Goal: Find specific page/section: Find specific page/section

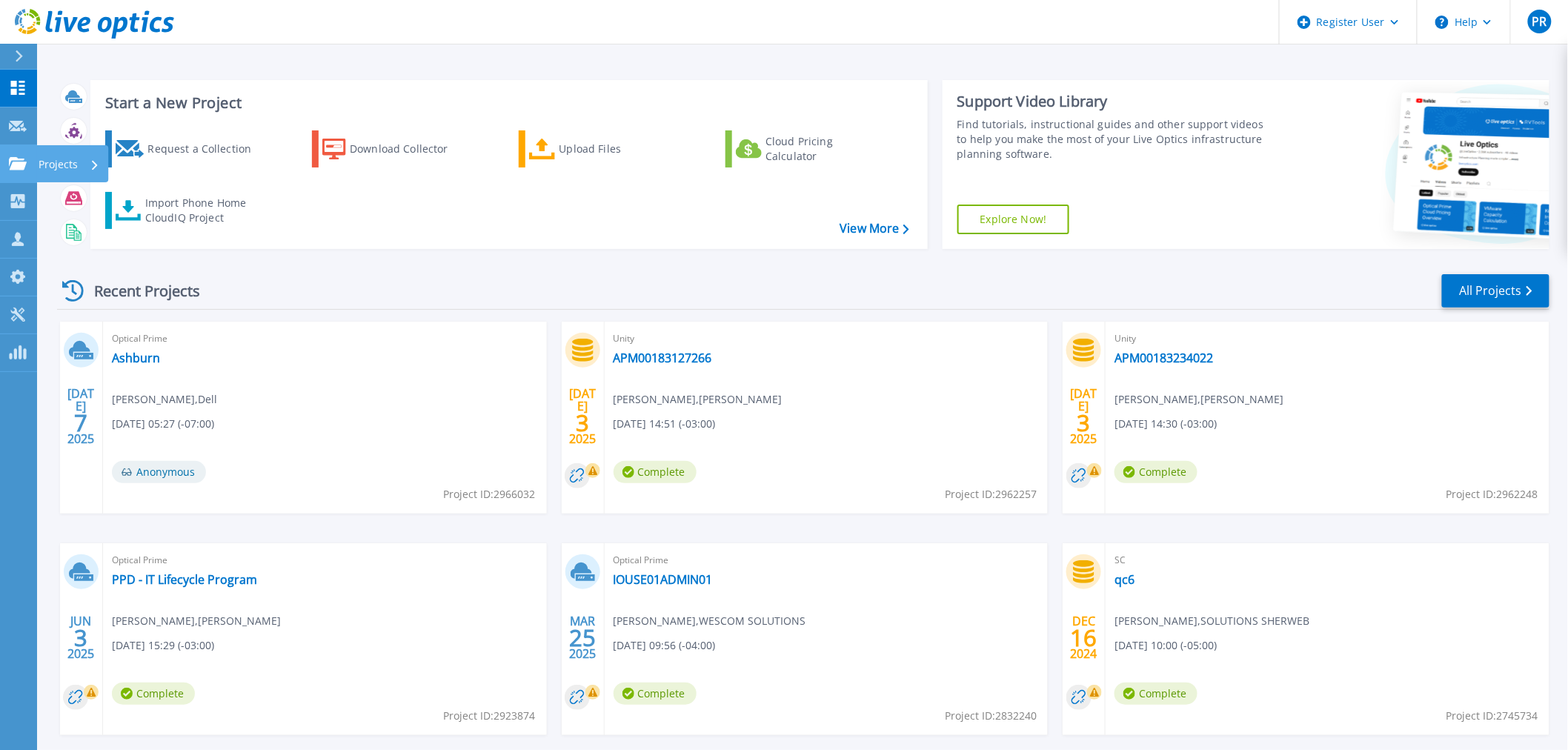
click at [22, 166] on icon at bounding box center [17, 163] width 18 height 12
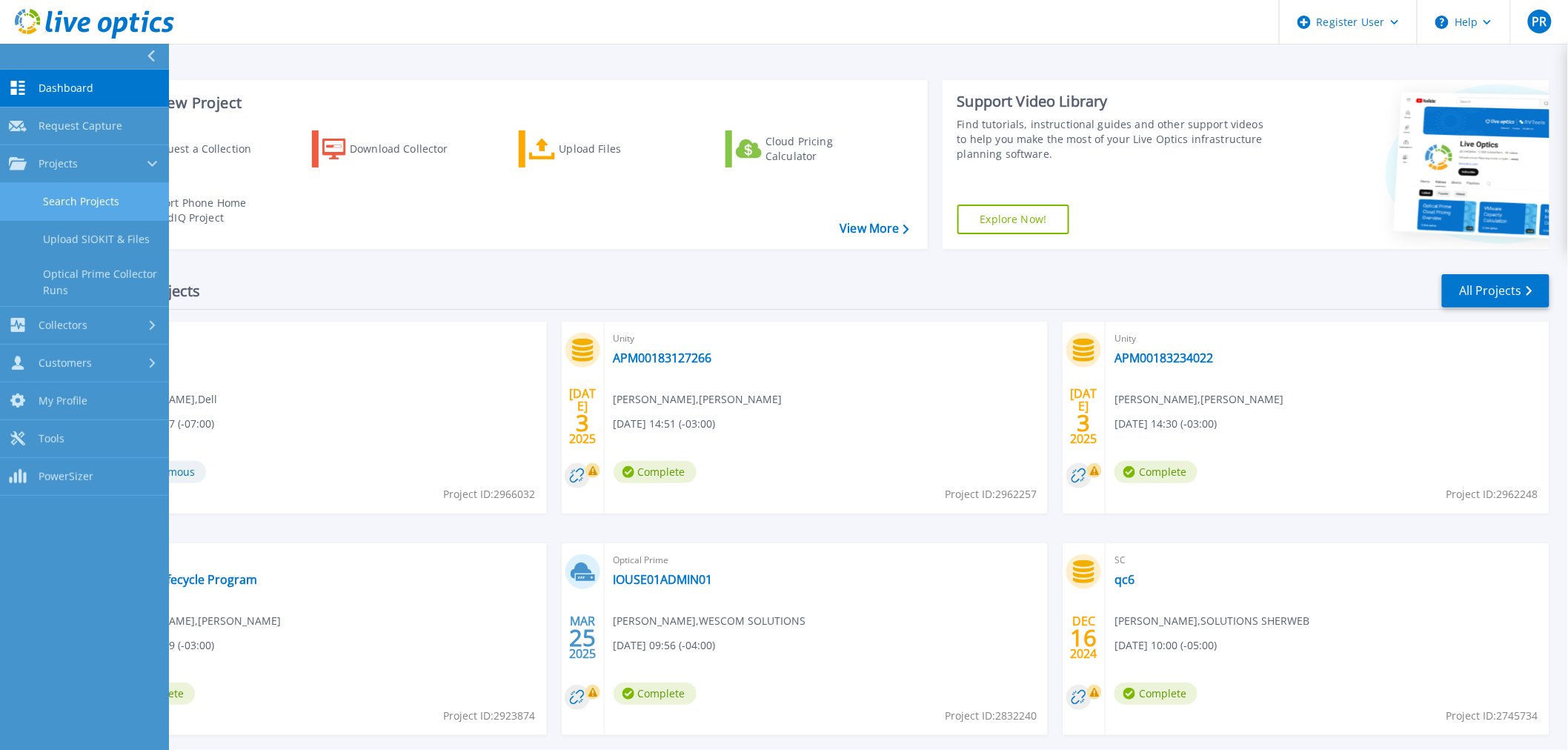
click at [54, 192] on link "Search Projects" at bounding box center [84, 201] width 169 height 37
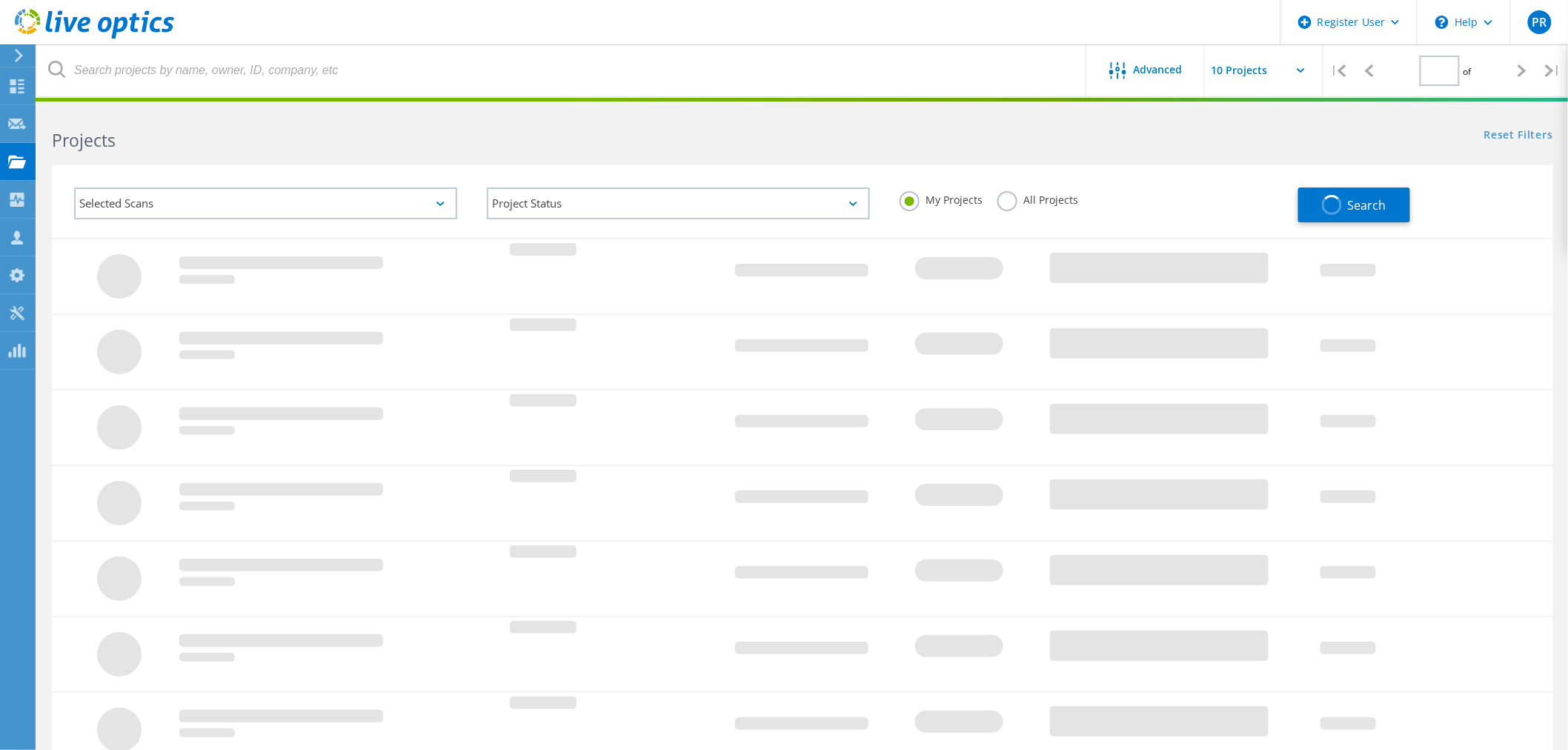
type input "1"
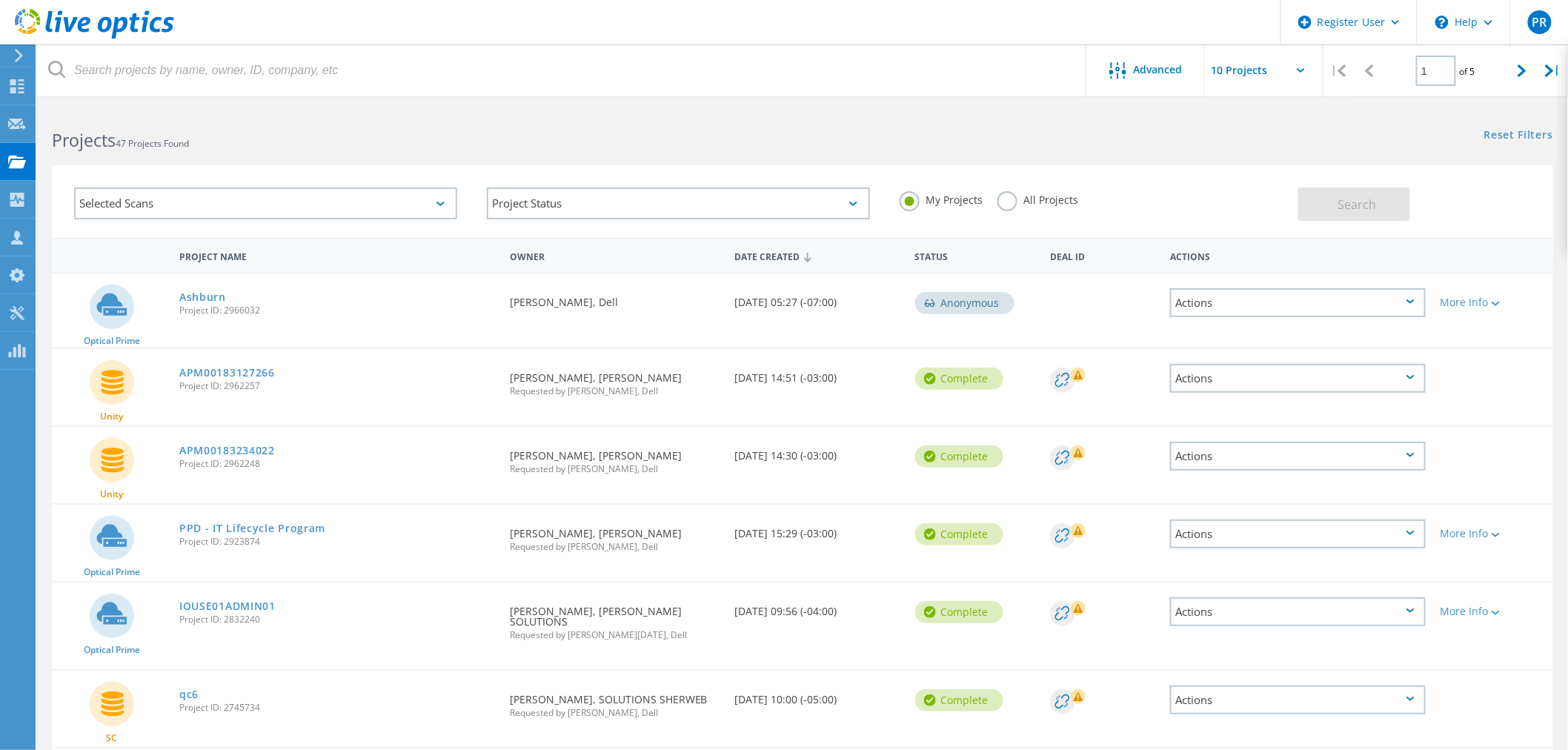
click at [1054, 201] on label "All Projects" at bounding box center [1038, 198] width 80 height 14
click at [0, 0] on input "All Projects" at bounding box center [0, 0] width 0 height 0
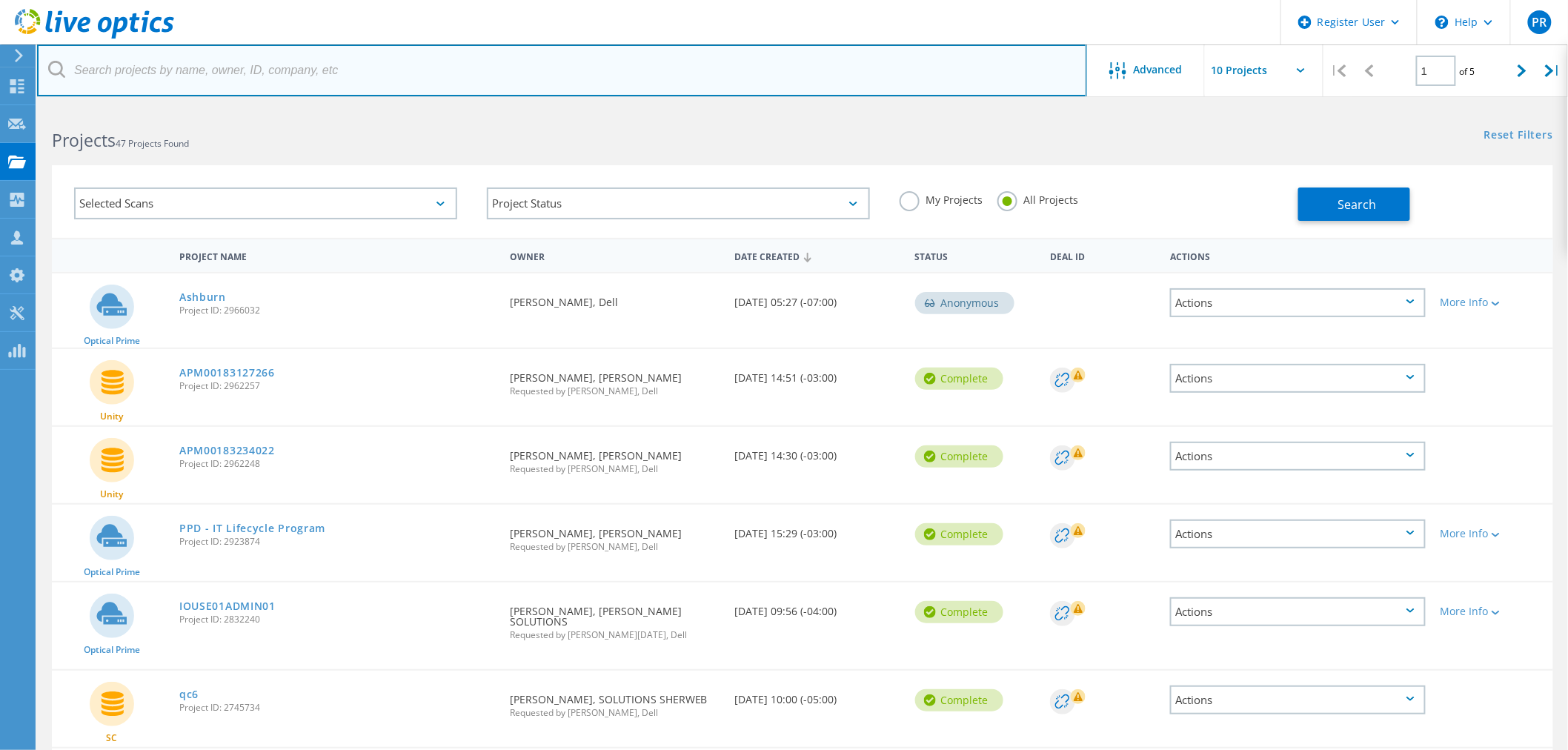
click at [468, 78] on input "text" at bounding box center [562, 70] width 1050 height 52
drag, startPoint x: 215, startPoint y: 87, endPoint x: 80, endPoint y: 74, distance: 135.6
click at [80, 74] on input "[PERSON_NAME]" at bounding box center [562, 70] width 1050 height 52
paste input "[EMAIL_ADDRESS][PERSON_NAME][DOMAIN_NAME]"
drag, startPoint x: 308, startPoint y: 73, endPoint x: 117, endPoint y: 71, distance: 191.0
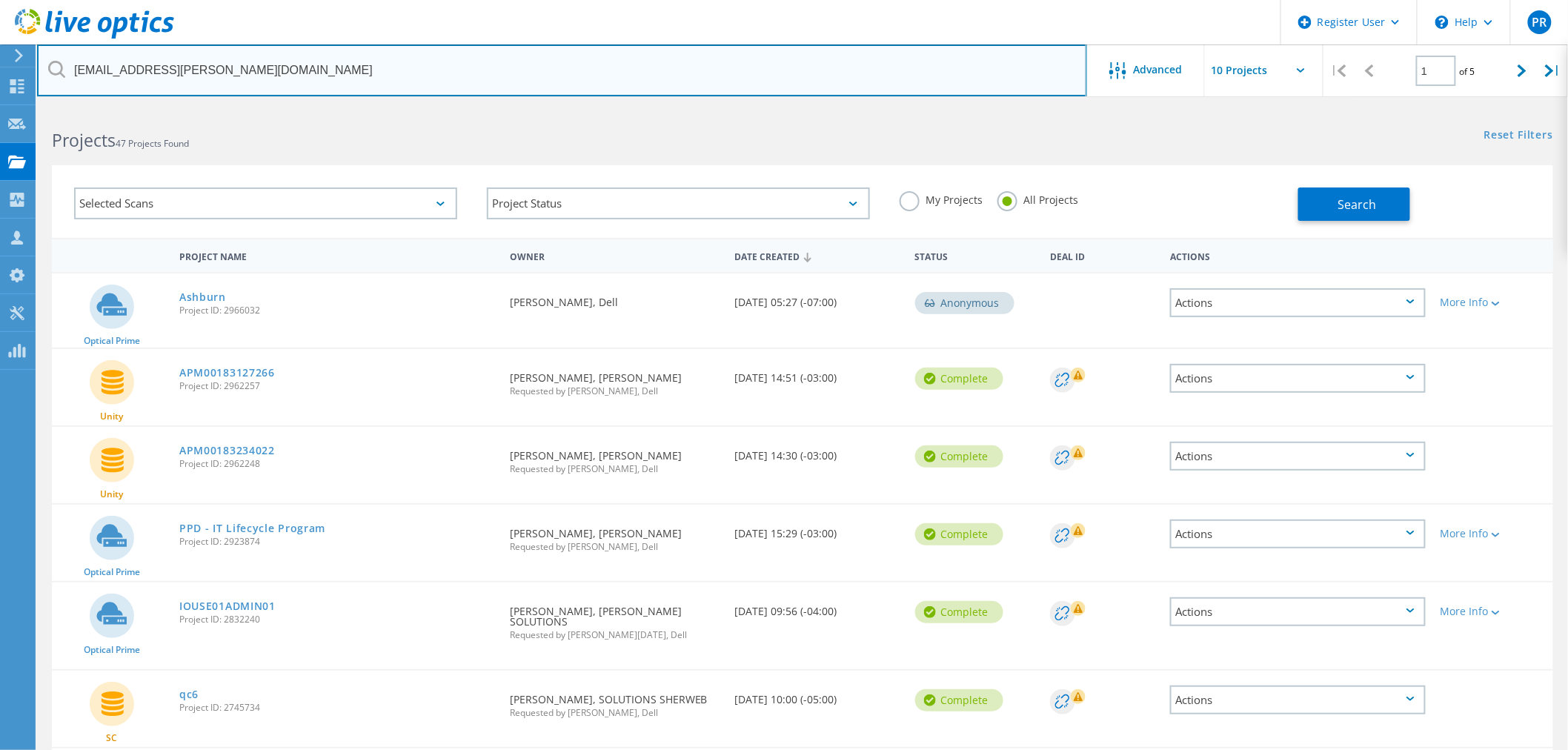
click at [120, 71] on input "[EMAIL_ADDRESS][PERSON_NAME][DOMAIN_NAME]" at bounding box center [562, 70] width 1050 height 52
click at [388, 65] on input "[EMAIL_ADDRESS][PERSON_NAME][DOMAIN_NAME]" at bounding box center [562, 70] width 1050 height 52
click at [251, 65] on input "[EMAIL_ADDRESS][PERSON_NAME][DOMAIN_NAME]" at bounding box center [562, 70] width 1050 height 52
type input "e"
paste input "[EMAIL_ADDRESS][PERSON_NAME][DOMAIN_NAME]"
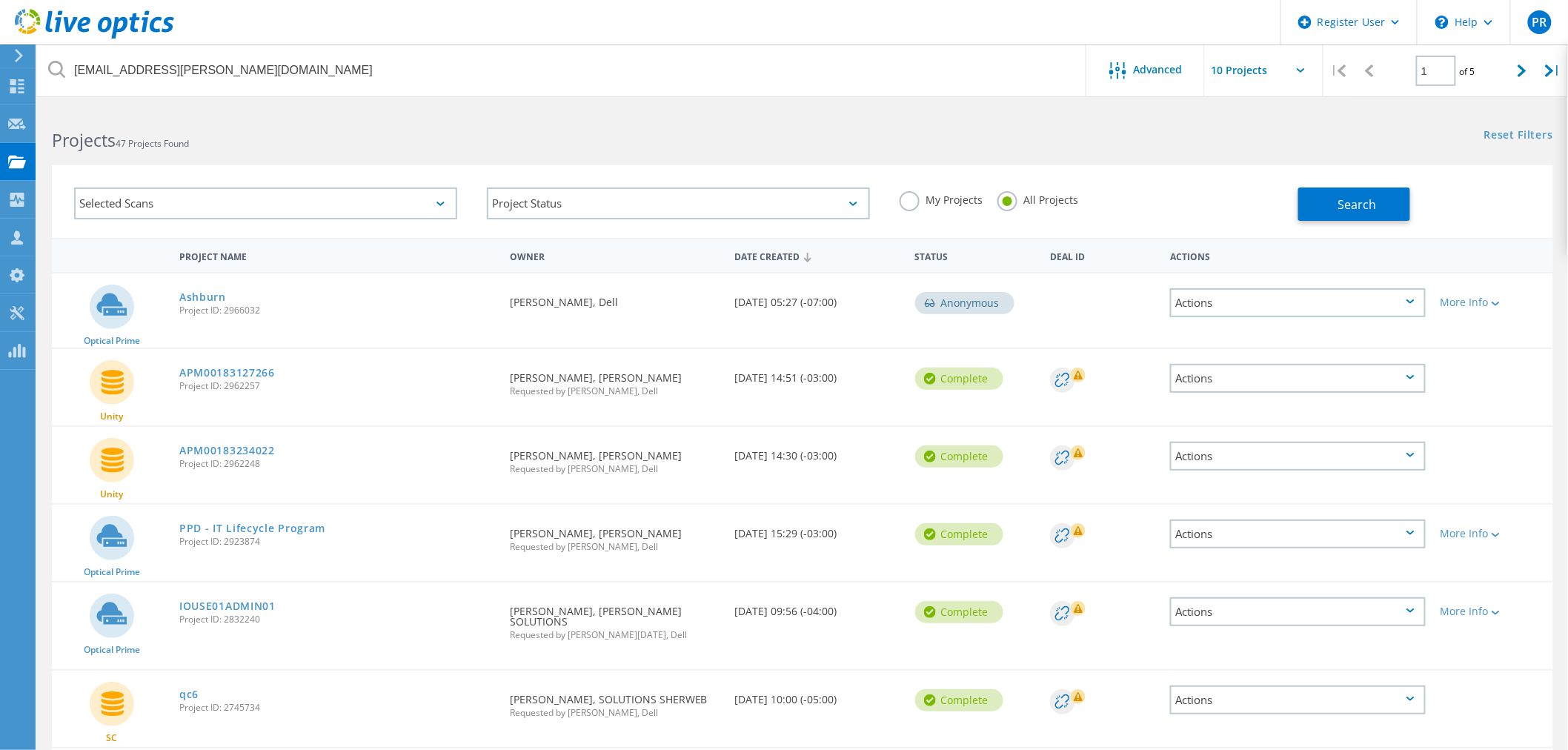
click at [61, 67] on icon at bounding box center [56, 69] width 17 height 17
click at [56, 67] on icon at bounding box center [56, 69] width 17 height 17
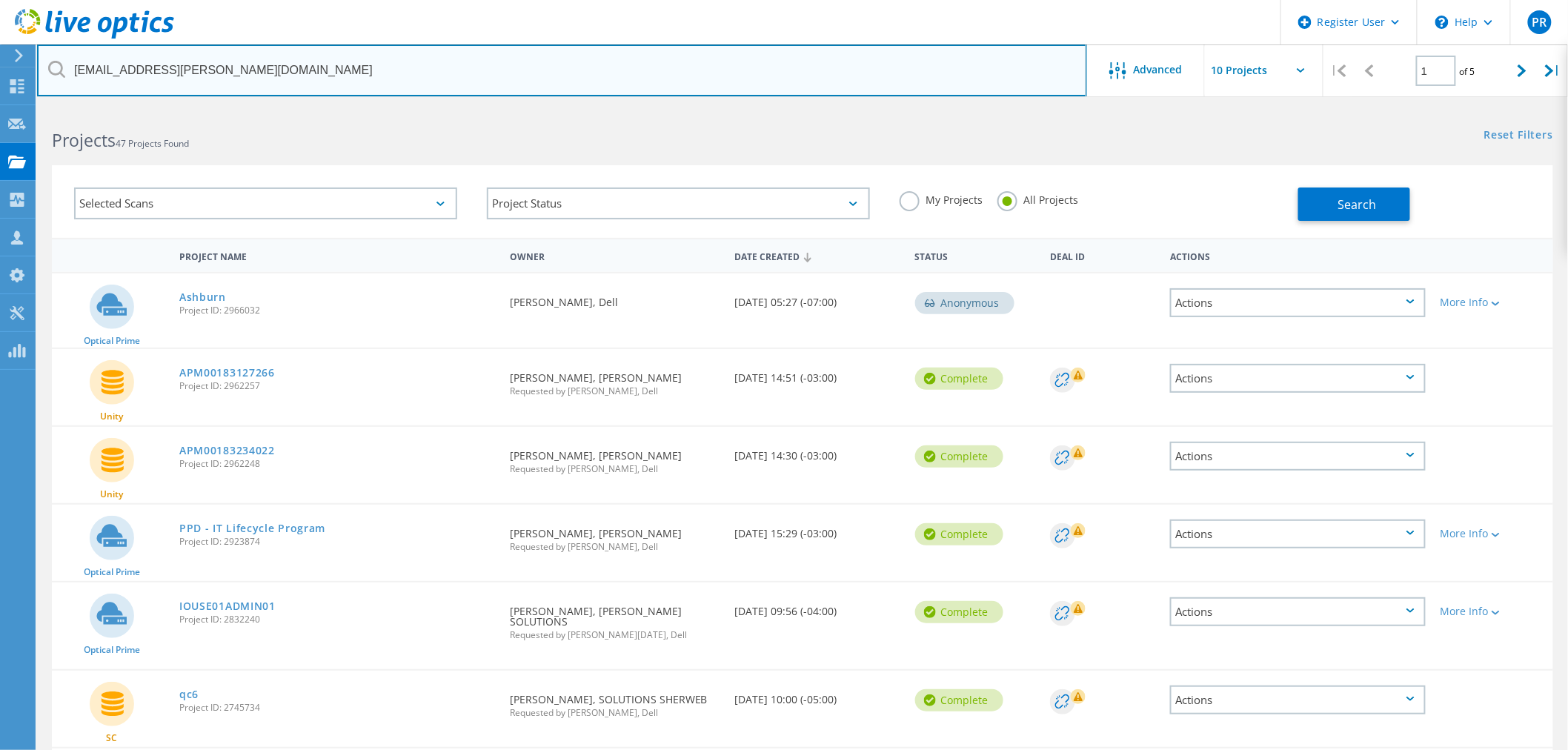
click at [364, 70] on input "[EMAIL_ADDRESS][PERSON_NAME][DOMAIN_NAME]" at bounding box center [562, 70] width 1050 height 52
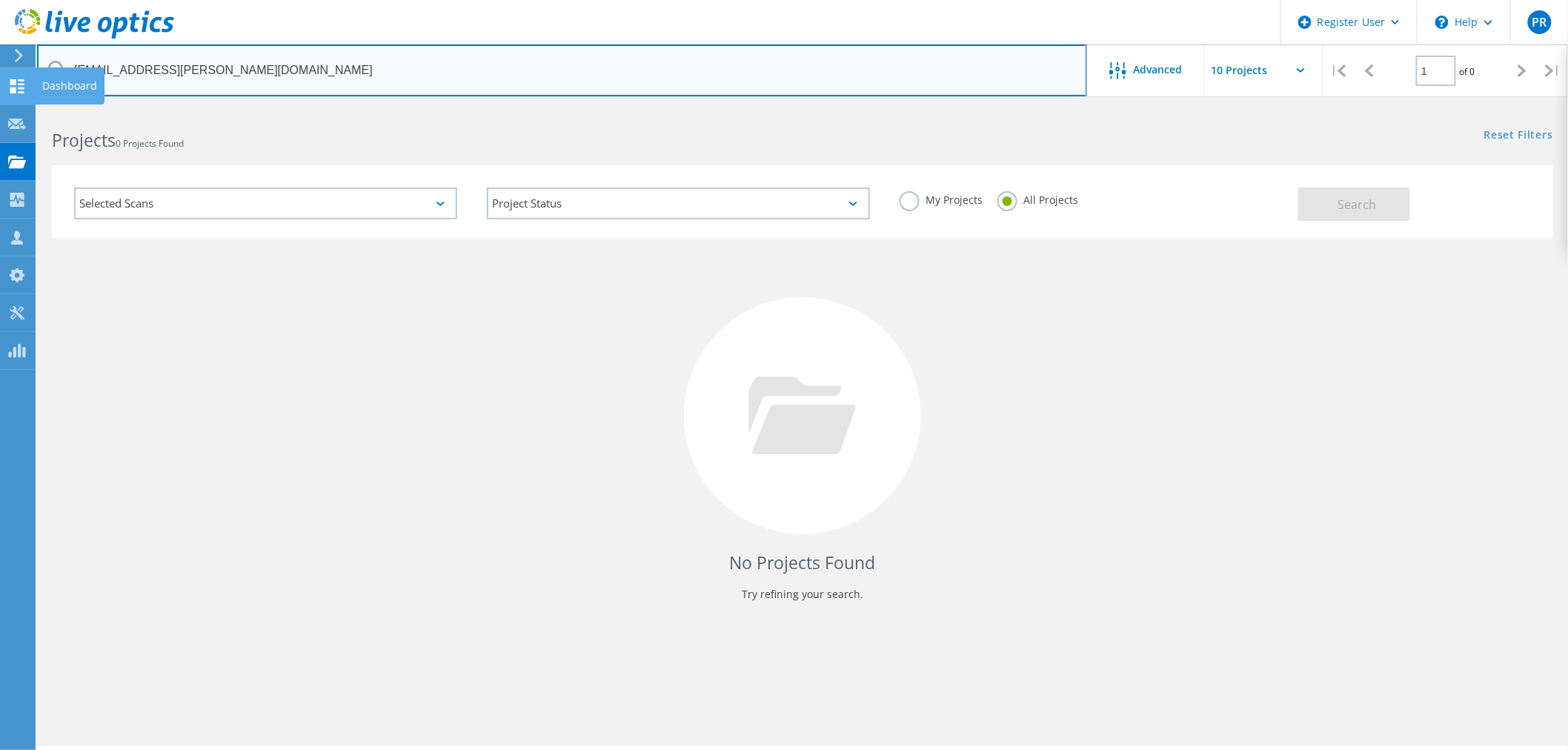
drag, startPoint x: 240, startPoint y: 69, endPoint x: 16, endPoint y: 75, distance: 224.1
click at [16, 107] on div "Register User \n Help Explore Helpful Articles Contact Support PR Dell User [PE…" at bounding box center [784, 449] width 1568 height 683
click at [199, 67] on input "[EMAIL_ADDRESS][PERSON_NAME][DOMAIN_NAME]" at bounding box center [562, 70] width 1050 height 52
drag, startPoint x: 241, startPoint y: 79, endPoint x: 46, endPoint y: 77, distance: 195.0
click at [46, 77] on input "[EMAIL_ADDRESS][PERSON_NAME][DOMAIN_NAME]" at bounding box center [562, 70] width 1050 height 52
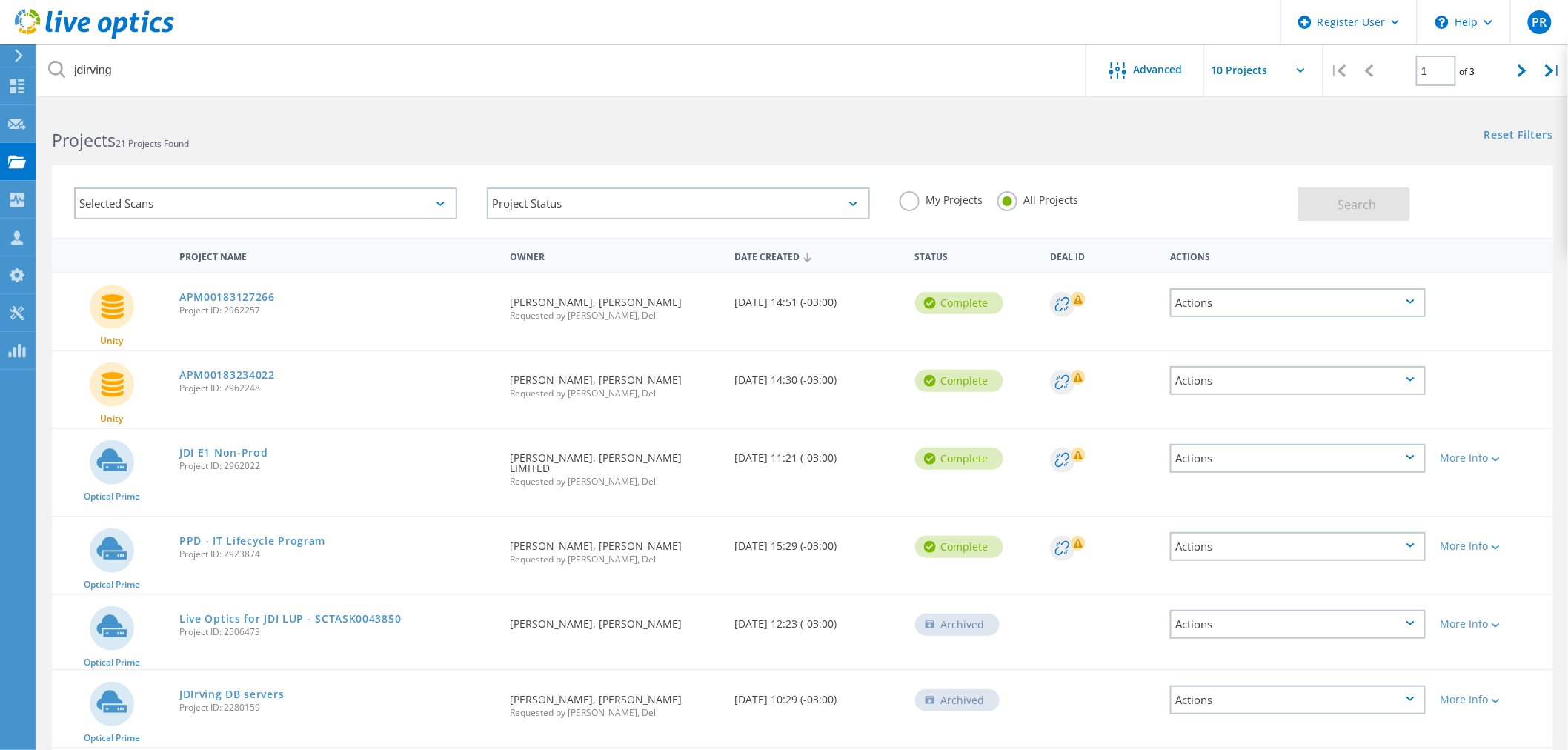
click at [1403, 300] on div "Actions" at bounding box center [1298, 302] width 256 height 29
click at [940, 141] on div "Projects 21 Projects Found Reset Filters Show Filters" at bounding box center [803, 126] width 1532 height 39
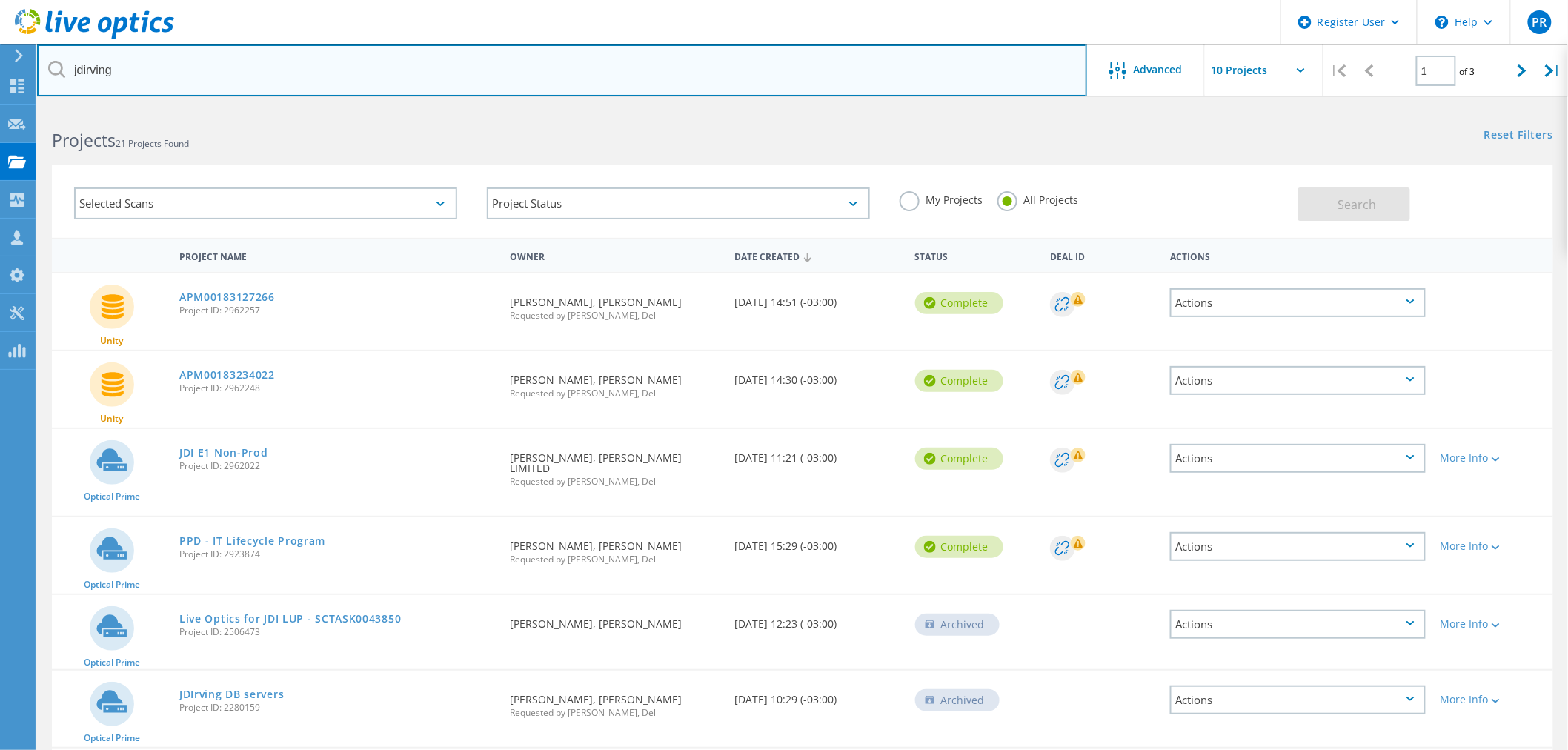
click at [84, 67] on input "jdirving" at bounding box center [562, 70] width 1050 height 52
type input "[PERSON_NAME]"
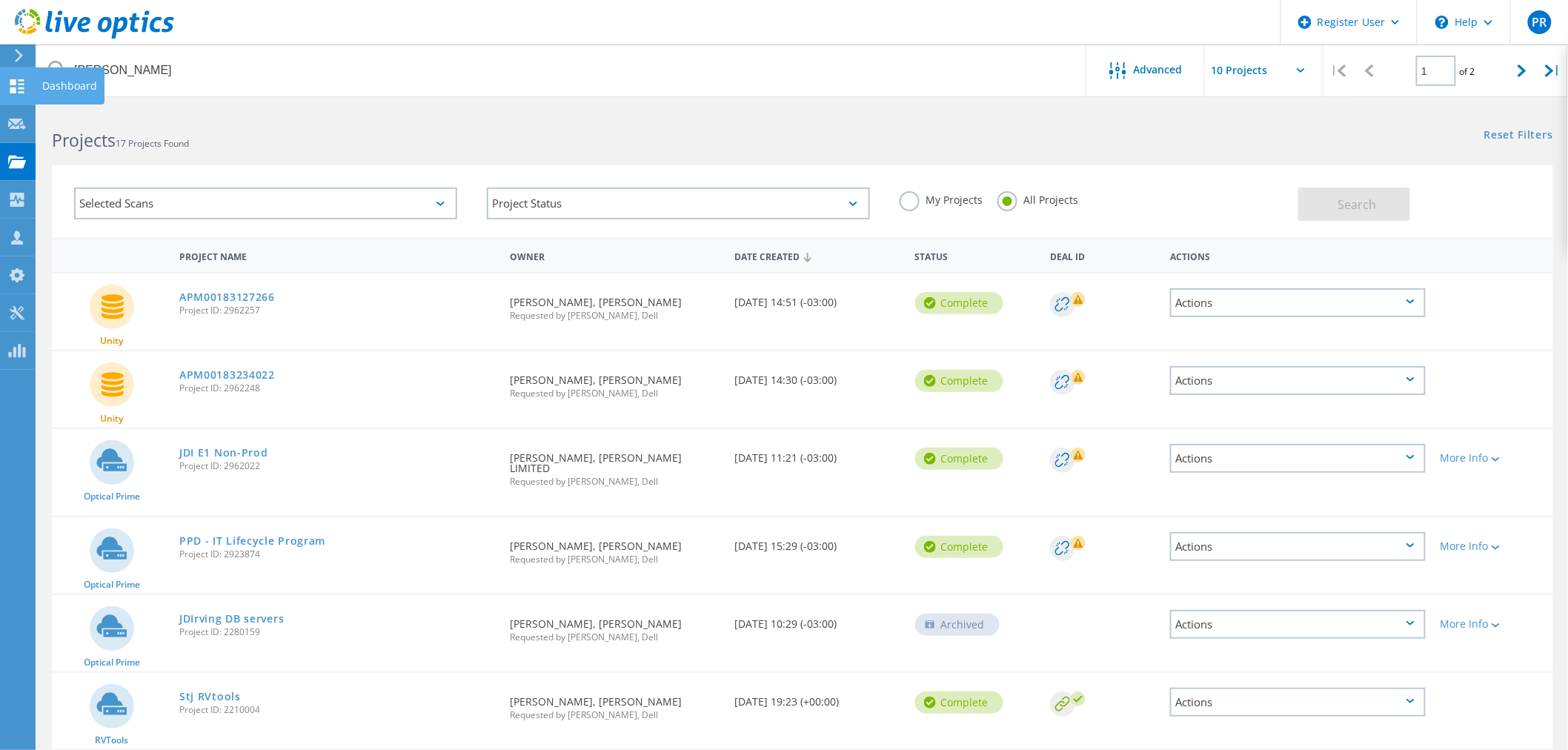
click at [9, 83] on icon at bounding box center [17, 86] width 18 height 14
